Goal: Transaction & Acquisition: Purchase product/service

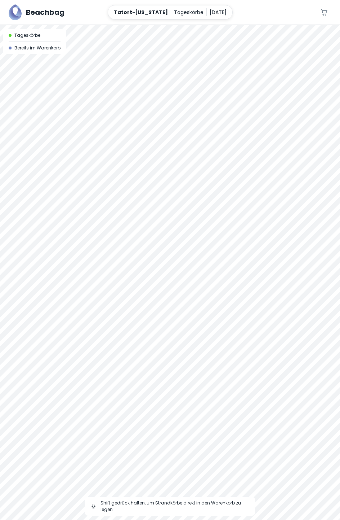
click at [51, 25] on div at bounding box center [170, 25] width 340 height 0
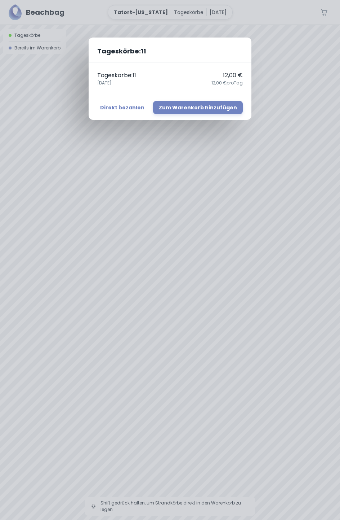
click at [115, 139] on div "Tageskörbe : 11 Tageskörbe : 11 12,00 € [DATE],00 € pro Tag Direkt bezahlen Zum…" at bounding box center [170, 260] width 340 height 520
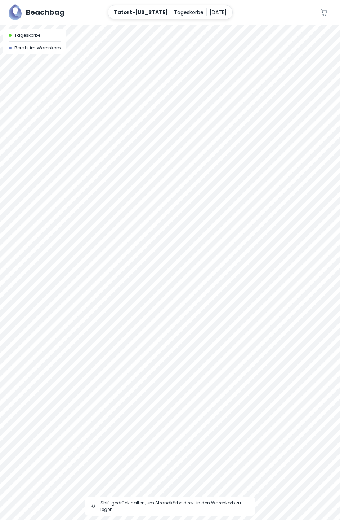
click at [114, 25] on div at bounding box center [170, 25] width 340 height 0
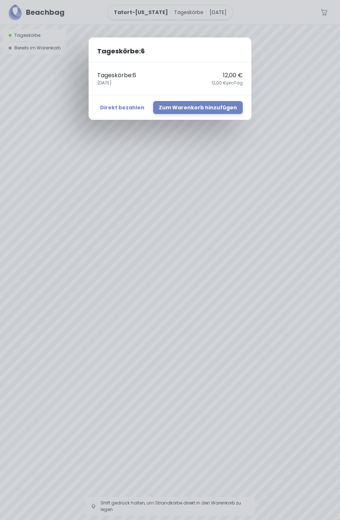
click at [44, 110] on div "Tageskörbe : 6 Tageskörbe : 6 12,00 € [DATE],00 € pro Tag Direkt bezahlen Zum W…" at bounding box center [170, 260] width 340 height 520
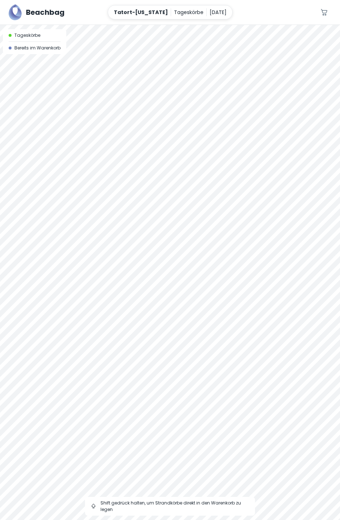
click at [152, 25] on div at bounding box center [170, 25] width 340 height 0
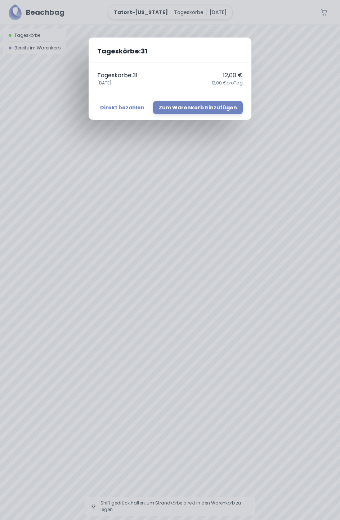
click at [82, 124] on div "Tageskörbe : 31 Tageskörbe : 31 12,00 € [DATE],00 € pro Tag Direkt bezahlen Zum…" at bounding box center [170, 260] width 340 height 520
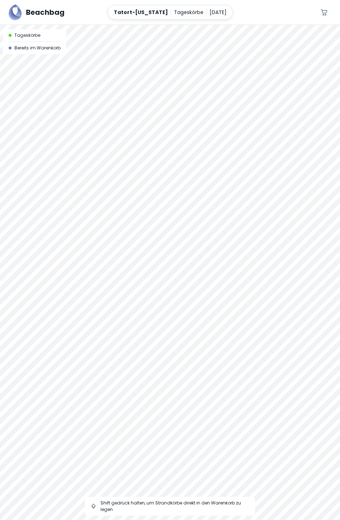
click at [163, 150] on div at bounding box center [170, 272] width 340 height 495
click at [118, 25] on div at bounding box center [170, 25] width 340 height 0
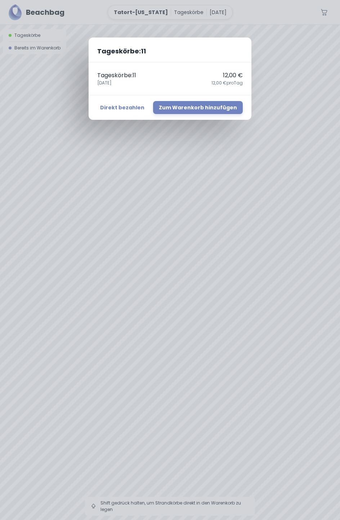
click at [131, 106] on button "Direkt bezahlen" at bounding box center [122, 107] width 50 height 13
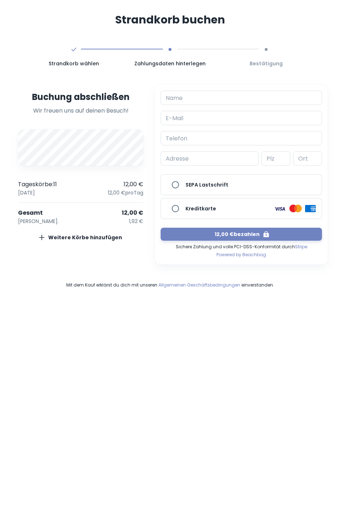
click at [176, 100] on div "Name Name" at bounding box center [242, 98] width 162 height 14
type input "[PERSON_NAME]"
click at [177, 120] on div "E-Mail E-Mail" at bounding box center [242, 118] width 162 height 14
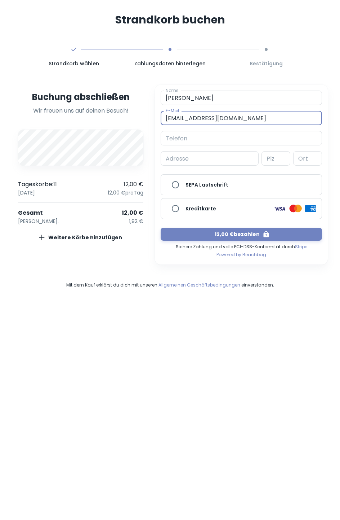
type input "[EMAIL_ADDRESS][DOMAIN_NAME]"
click at [177, 140] on div "Telefon Telefon" at bounding box center [242, 138] width 162 height 14
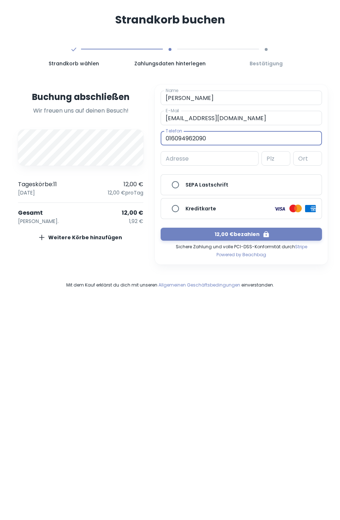
type input "016094962090"
click at [181, 160] on div "Adresse Adresse" at bounding box center [210, 158] width 98 height 14
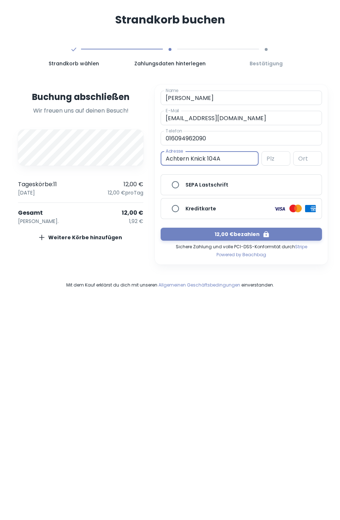
type input "Achtern Knick 104A"
click at [274, 161] on div "Plz Plz" at bounding box center [276, 158] width 29 height 14
type input "24539"
click at [305, 159] on div "Ort Ort" at bounding box center [308, 158] width 29 height 14
type input "[GEOGRAPHIC_DATA]"
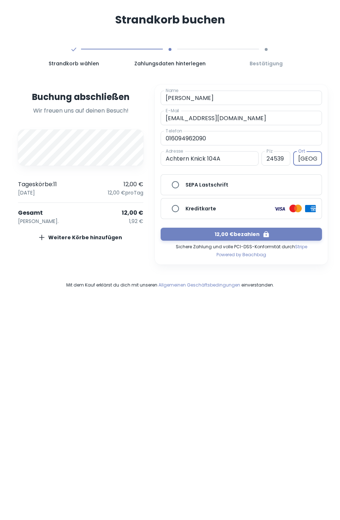
click at [176, 210] on input "Kreditkarte" at bounding box center [175, 208] width 14 height 14
radio input "true"
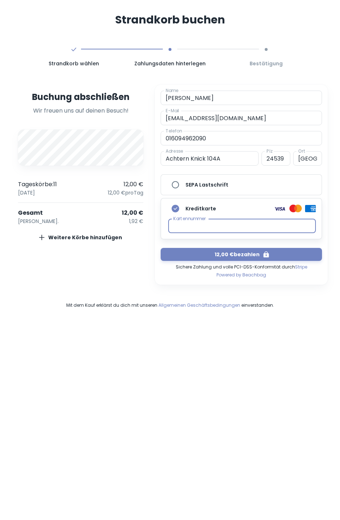
click at [286, 205] on img at bounding box center [280, 208] width 13 height 9
click at [245, 254] on button "12,00 € bezahlen" at bounding box center [242, 254] width 162 height 13
